Goal: Task Accomplishment & Management: Manage account settings

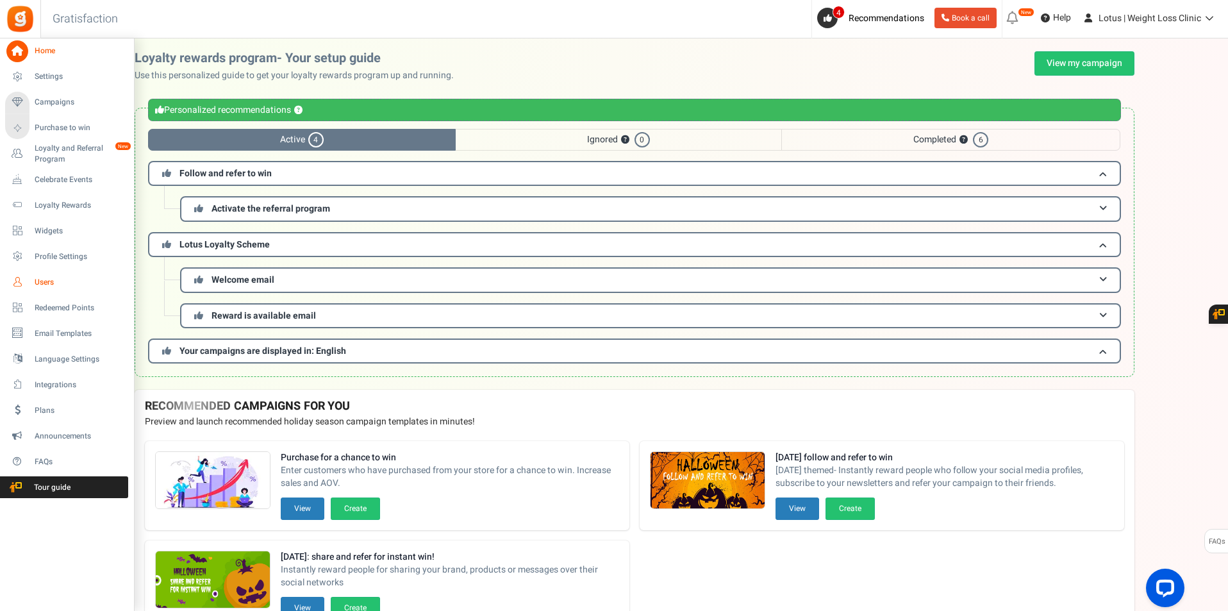
click at [33, 279] on link "Users" at bounding box center [66, 282] width 123 height 22
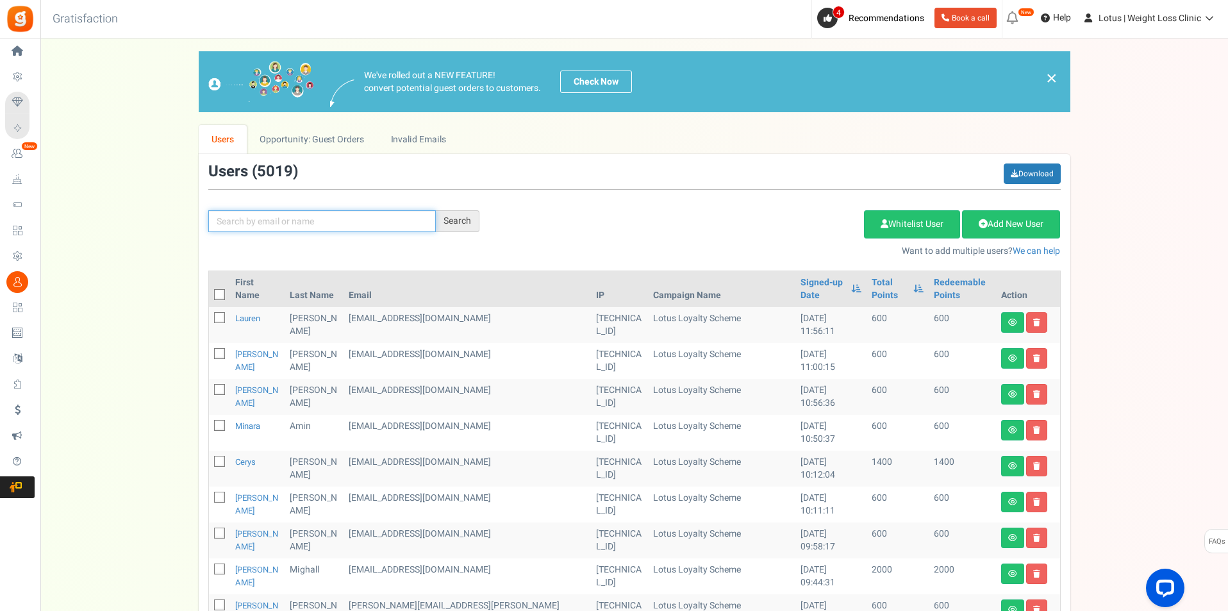
click at [359, 215] on input "text" at bounding box center [321, 221] width 227 height 22
paste input "[EMAIL_ADDRESS][DOMAIN_NAME]"
click at [230, 221] on input "[EMAIL_ADDRESS][DOMAIN_NAME]" at bounding box center [321, 221] width 227 height 22
type input "[EMAIL_ADDRESS][DOMAIN_NAME]"
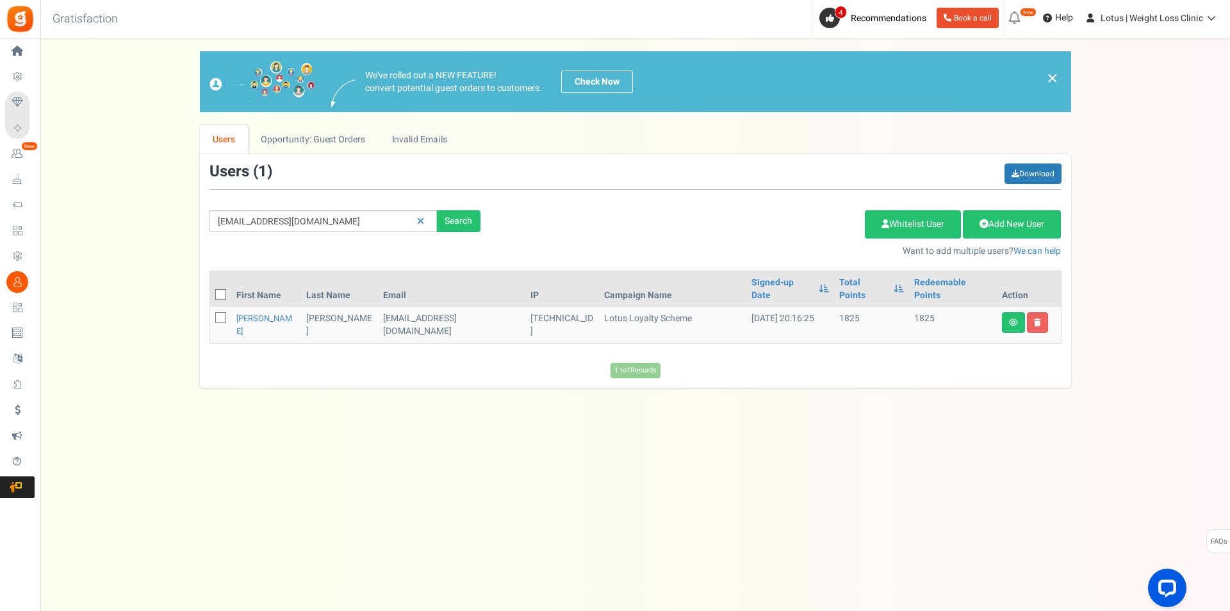
click at [413, 307] on td "[EMAIL_ADDRESS][DOMAIN_NAME]" at bounding box center [451, 325] width 147 height 36
click at [1016, 318] on icon at bounding box center [1013, 322] width 9 height 8
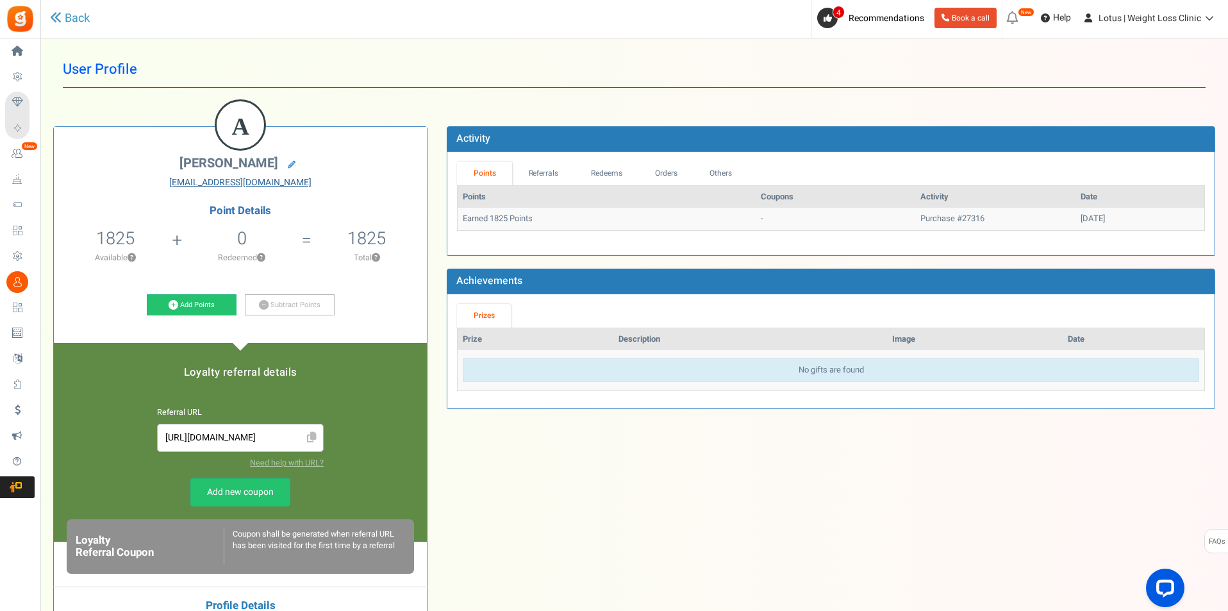
click at [241, 183] on link "[EMAIL_ADDRESS][DOMAIN_NAME]" at bounding box center [240, 182] width 354 height 13
click at [290, 160] on link at bounding box center [291, 165] width 21 height 18
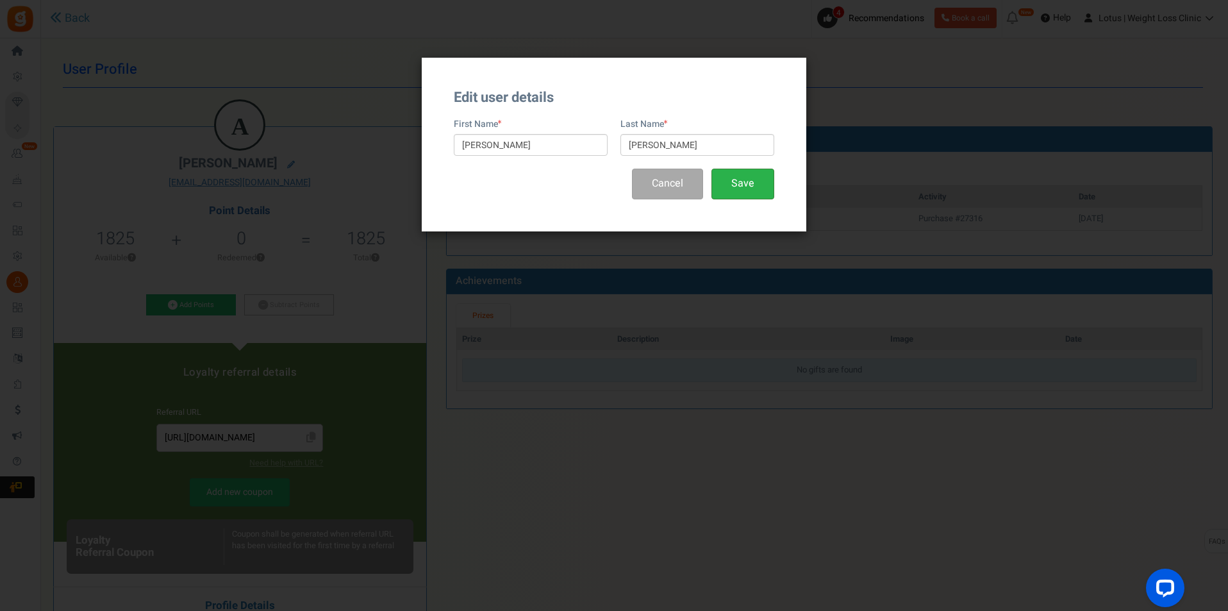
click at [755, 178] on button "Save" at bounding box center [742, 184] width 63 height 30
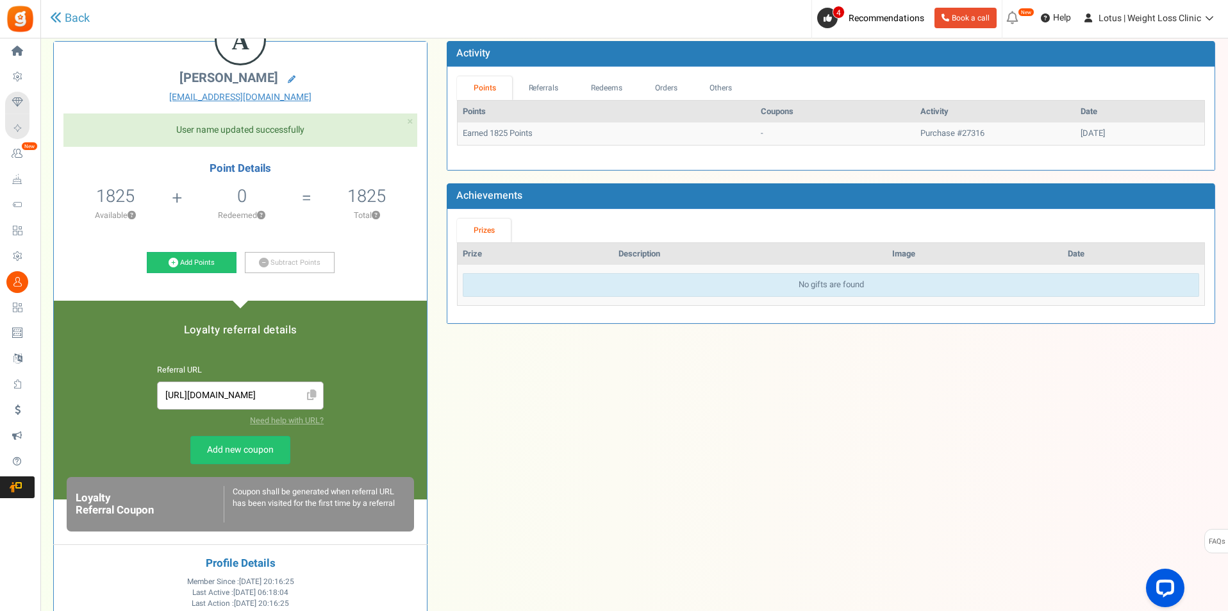
scroll to position [63, 0]
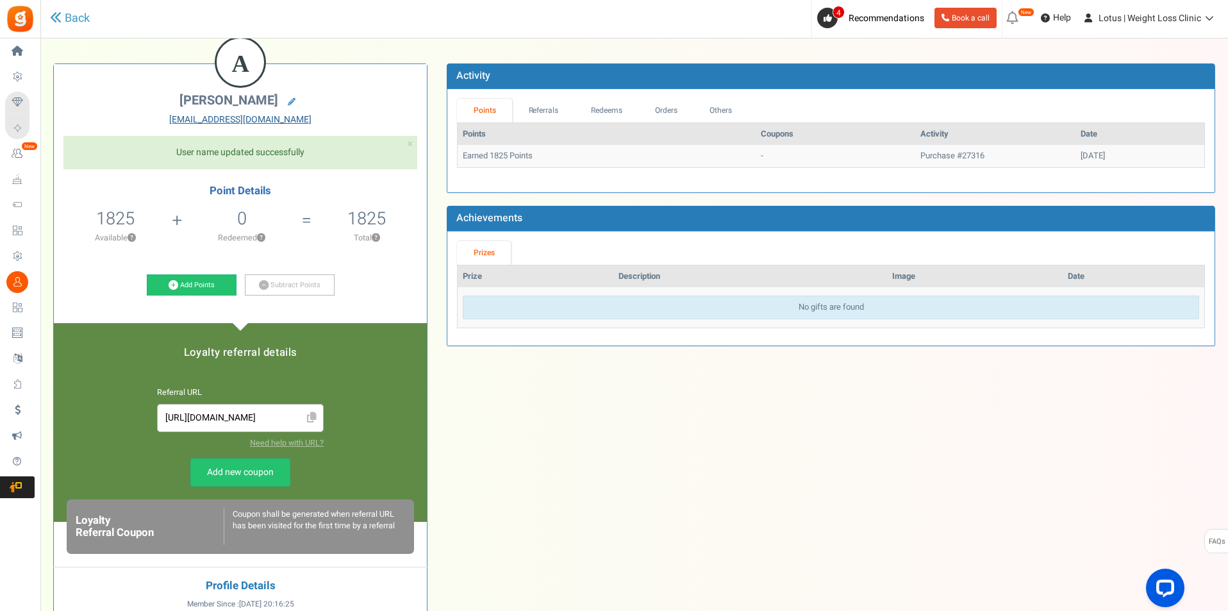
click at [244, 117] on link "[EMAIL_ADDRESS][DOMAIN_NAME]" at bounding box center [240, 119] width 354 height 13
click at [242, 120] on link "[EMAIL_ADDRESS][DOMAIN_NAME]" at bounding box center [240, 119] width 354 height 13
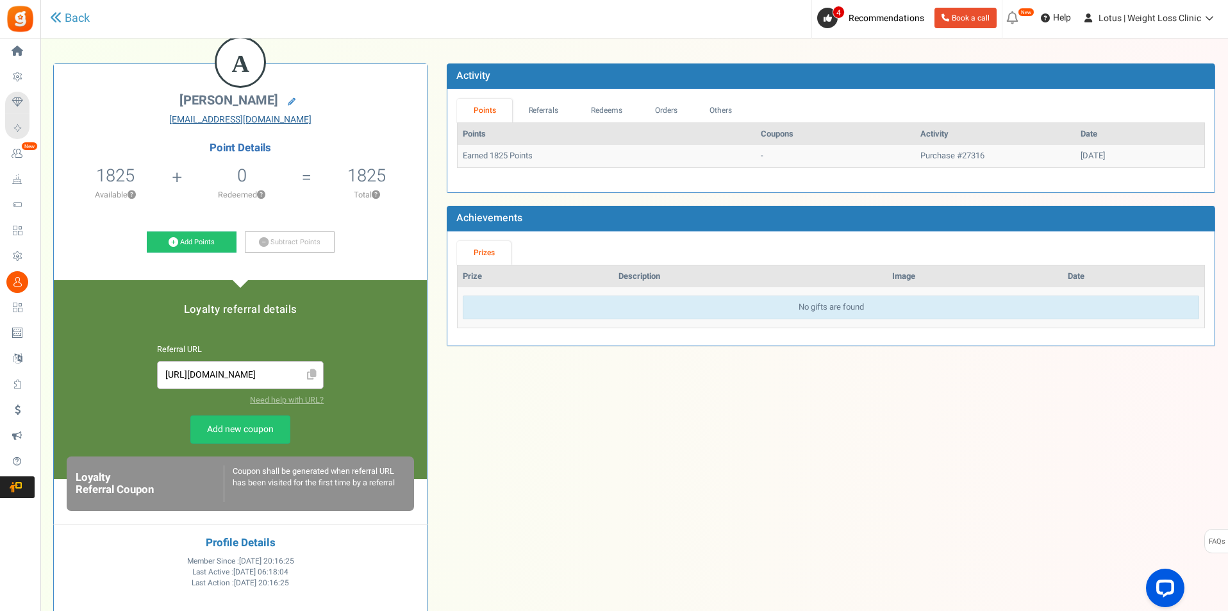
click at [242, 120] on link "[EMAIL_ADDRESS][DOMAIN_NAME]" at bounding box center [240, 119] width 354 height 13
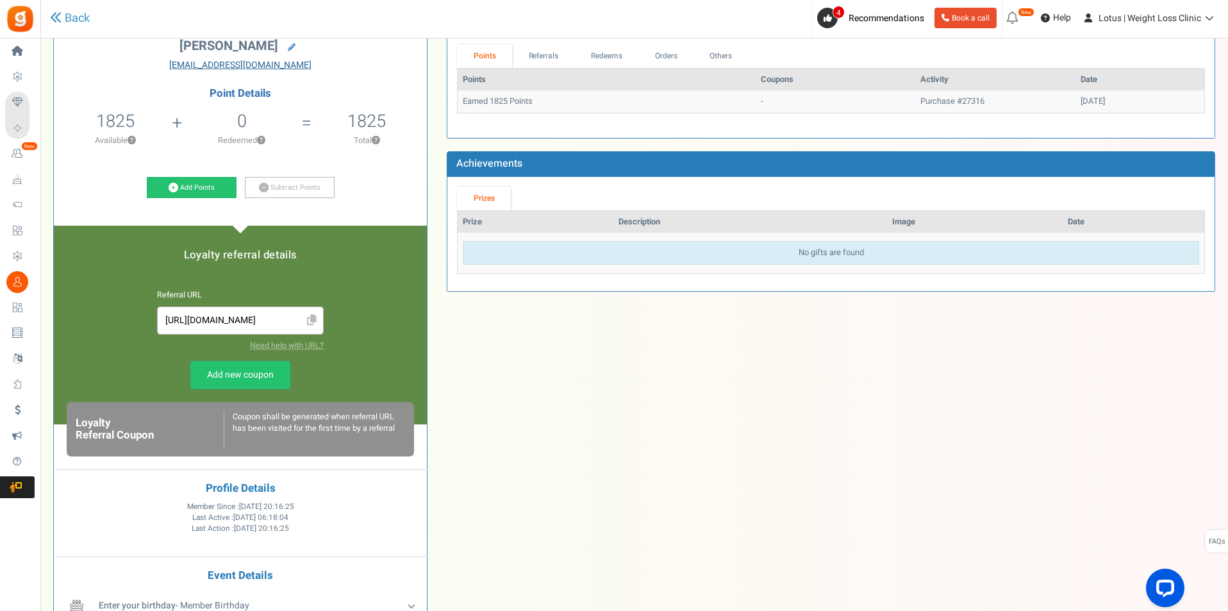
scroll to position [0, 0]
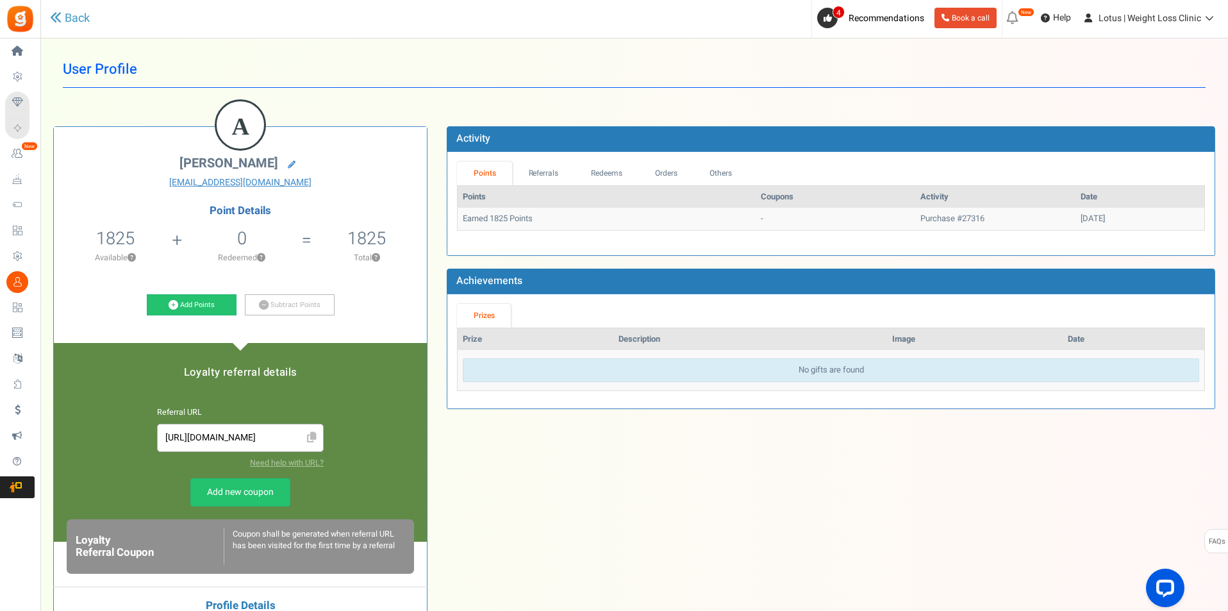
drag, startPoint x: 289, startPoint y: 183, endPoint x: 236, endPoint y: 205, distance: 57.7
click at [236, 205] on h4 "Point Details" at bounding box center [240, 211] width 373 height 12
click at [724, 171] on link "Others" at bounding box center [720, 173] width 55 height 24
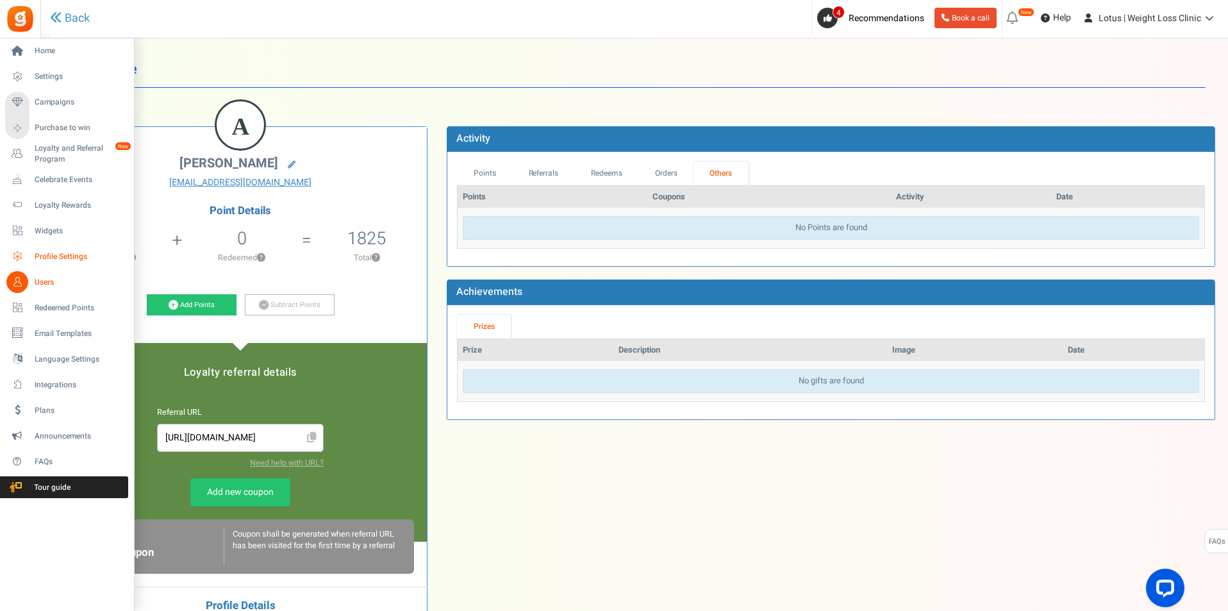
click at [62, 258] on span "Profile Settings" at bounding box center [80, 256] width 90 height 11
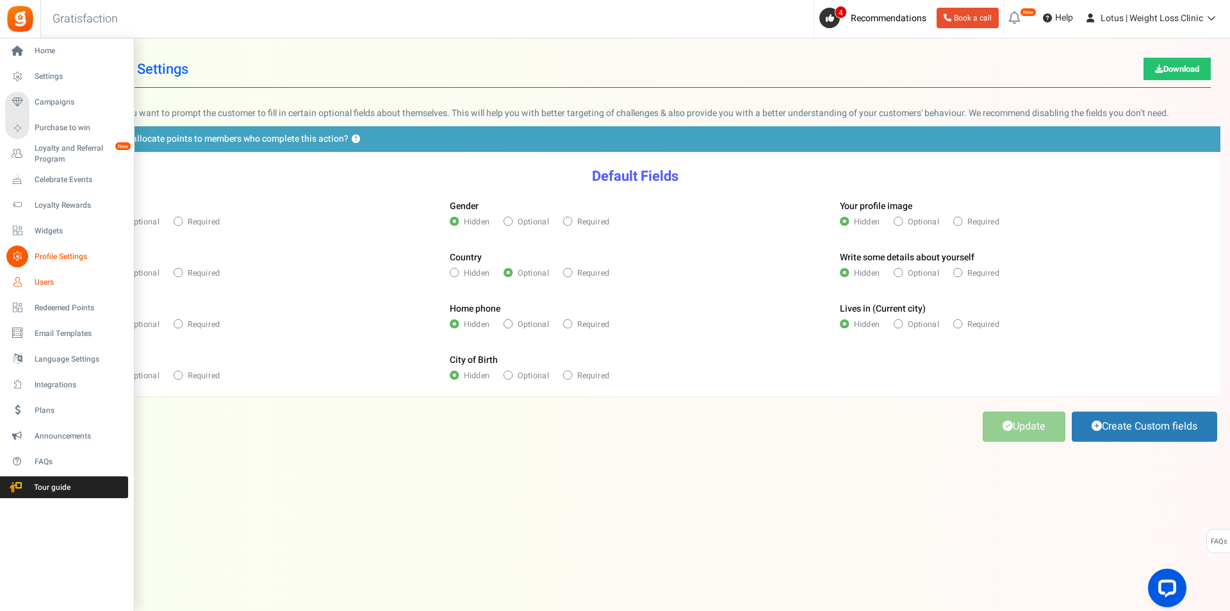
click at [21, 277] on icon at bounding box center [17, 282] width 22 height 22
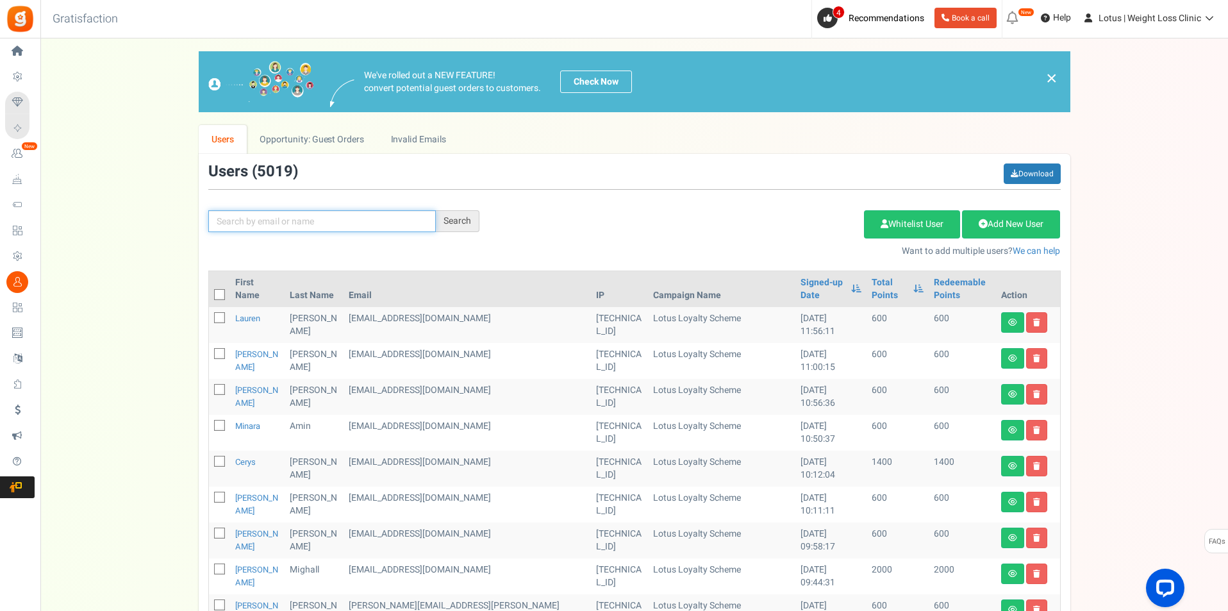
click at [405, 221] on input "text" at bounding box center [321, 221] width 227 height 22
paste input "[EMAIL_ADDRESS][DOMAIN_NAME]"
click at [227, 224] on input "[EMAIL_ADDRESS][DOMAIN_NAME]" at bounding box center [321, 221] width 227 height 22
type input "[EMAIL_ADDRESS][DOMAIN_NAME]"
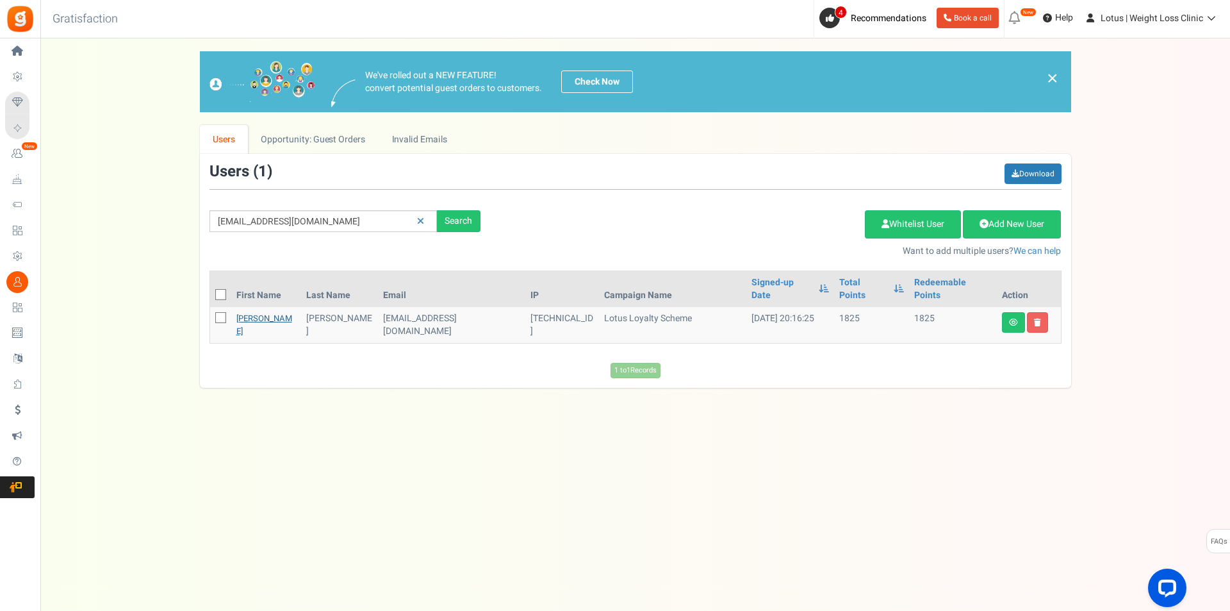
click at [245, 312] on link "[PERSON_NAME]" at bounding box center [264, 324] width 56 height 25
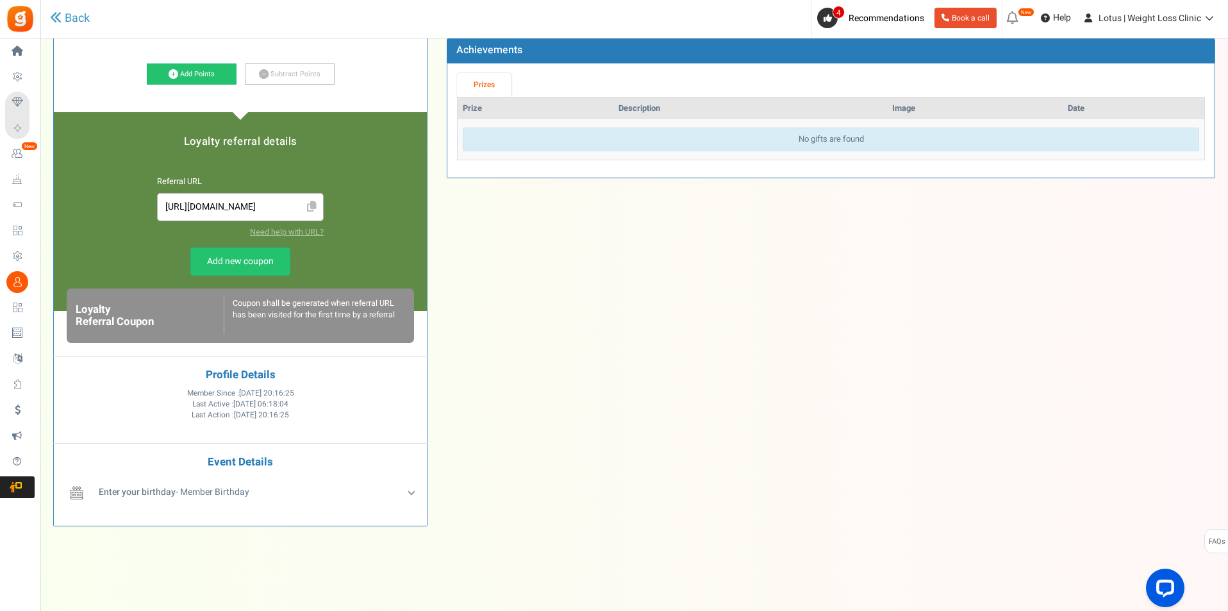
scroll to position [236, 0]
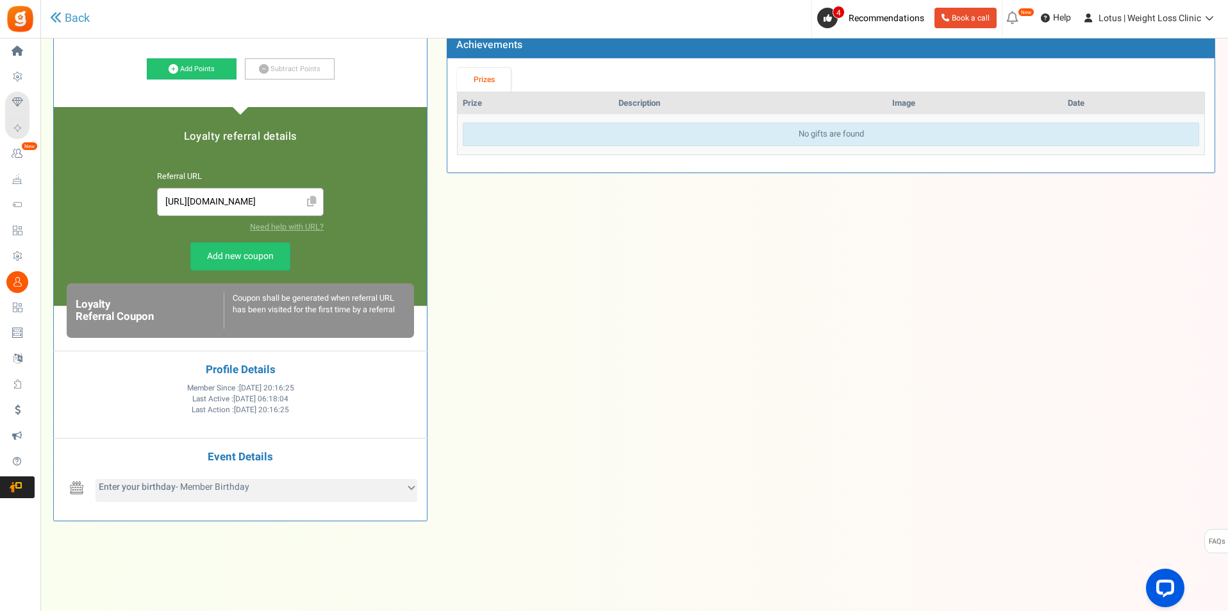
click at [413, 486] on icon at bounding box center [411, 485] width 7 height 7
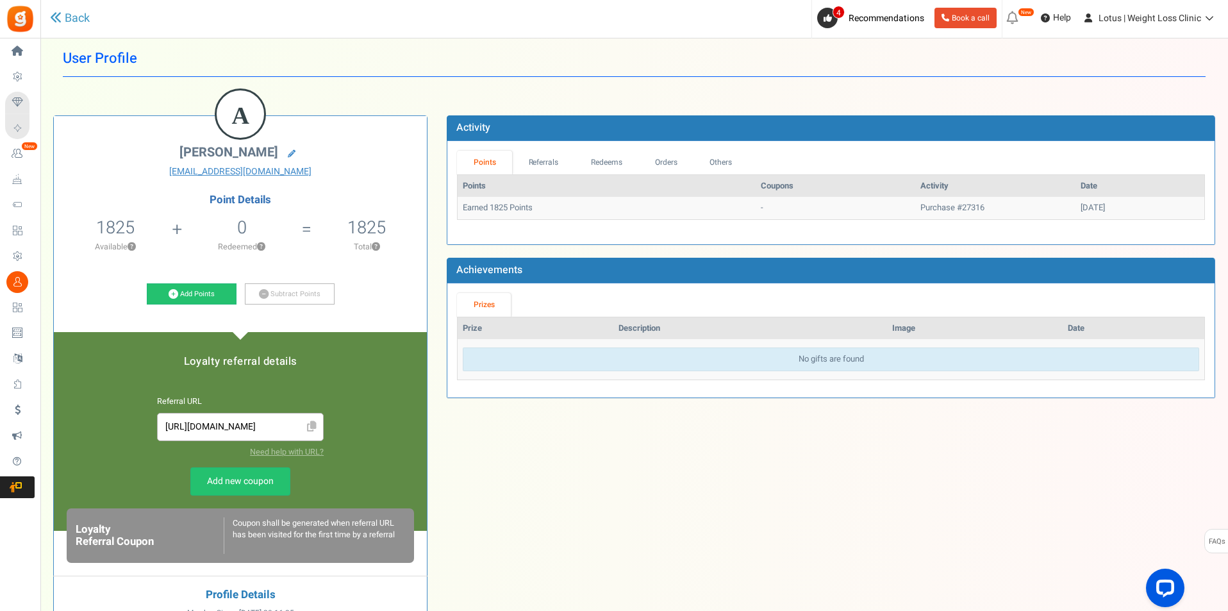
scroll to position [0, 0]
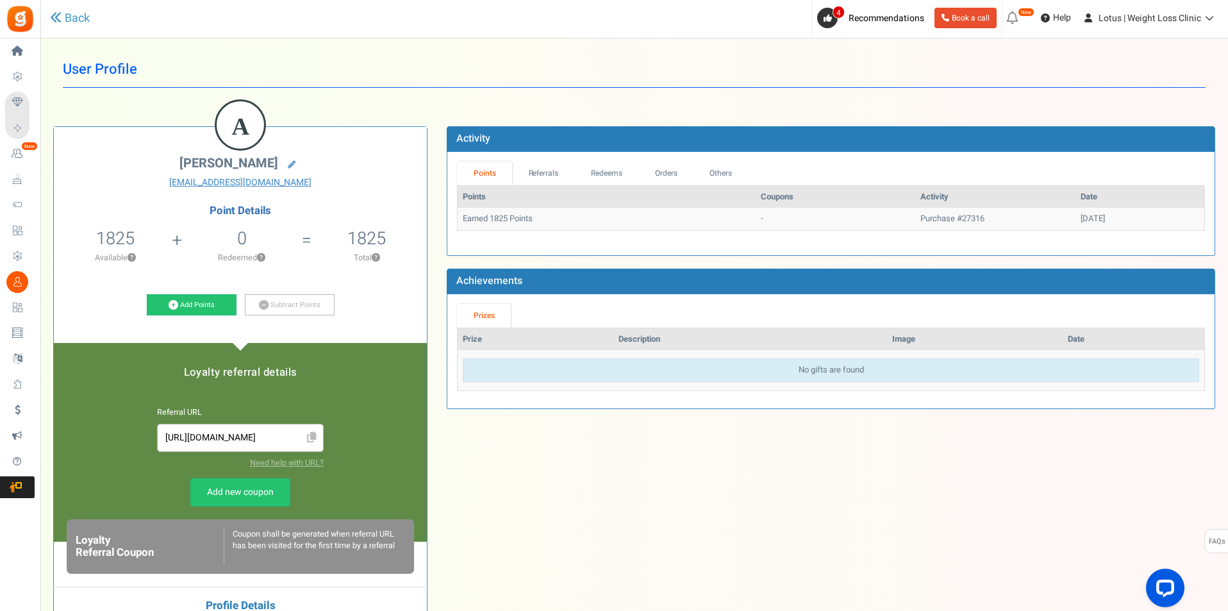
drag, startPoint x: 211, startPoint y: 183, endPoint x: 129, endPoint y: 194, distance: 82.2
click at [129, 194] on div "A [PERSON_NAME] [EMAIL_ADDRESS][DOMAIN_NAME] Point Details 1825 1825 Redeemable…" at bounding box center [240, 471] width 373 height 688
click at [233, 182] on link "[EMAIL_ADDRESS][DOMAIN_NAME]" at bounding box center [240, 182] width 354 height 13
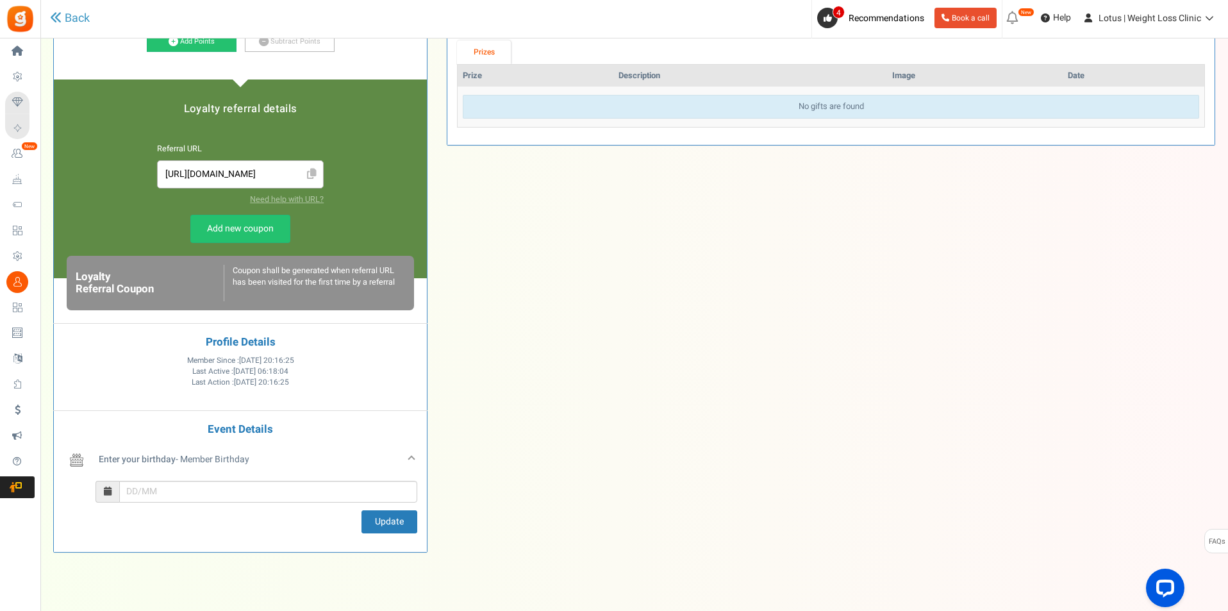
scroll to position [295, 0]
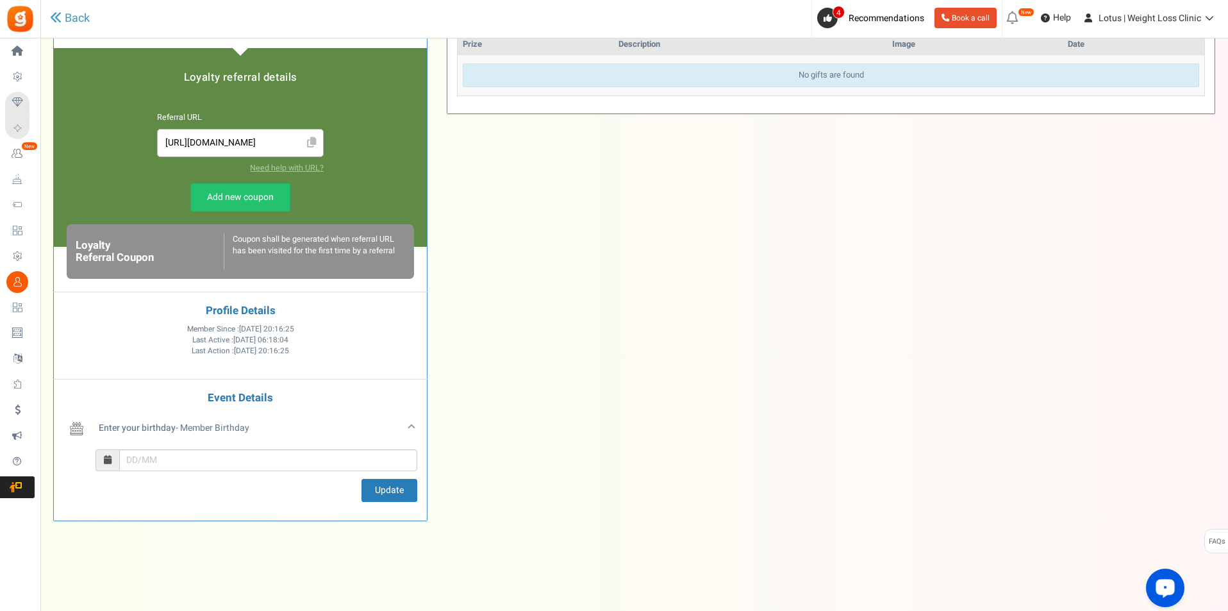
click at [1158, 580] on div "Open LiveChat chat widget" at bounding box center [1165, 587] width 22 height 22
